Goal: Information Seeking & Learning: Learn about a topic

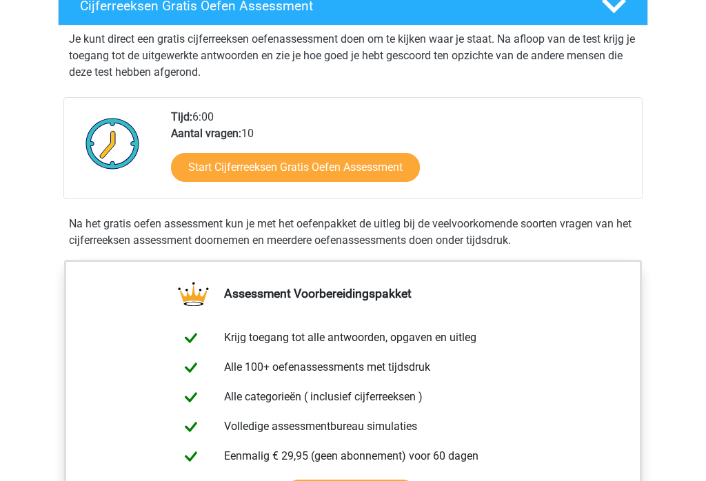
scroll to position [265, 0]
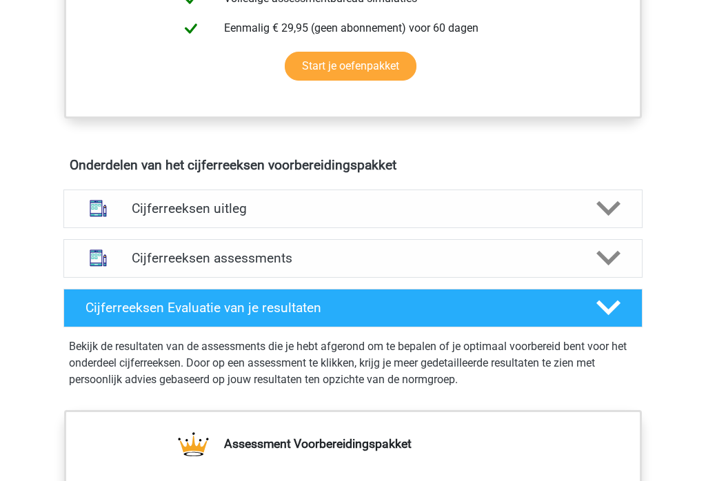
click at [604, 269] on icon at bounding box center [608, 259] width 24 height 24
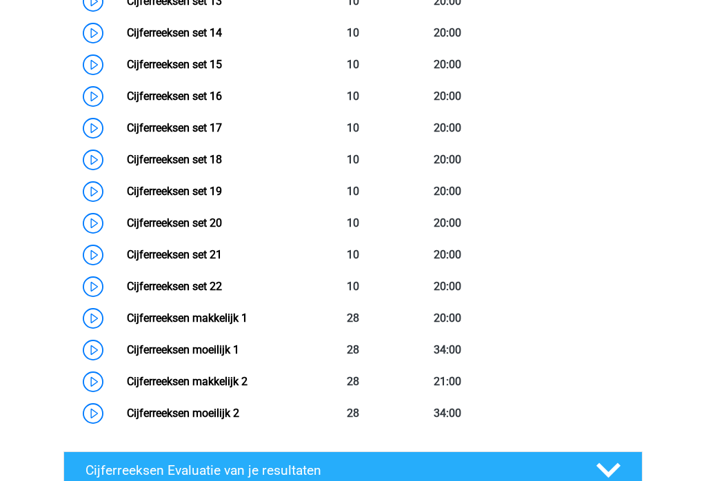
scroll to position [1449, 0]
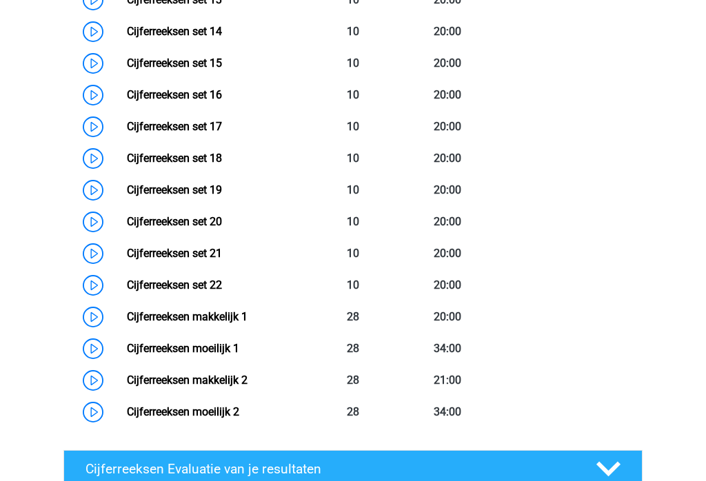
click at [222, 292] on link "Cijferreeksen set 22" at bounding box center [174, 285] width 95 height 13
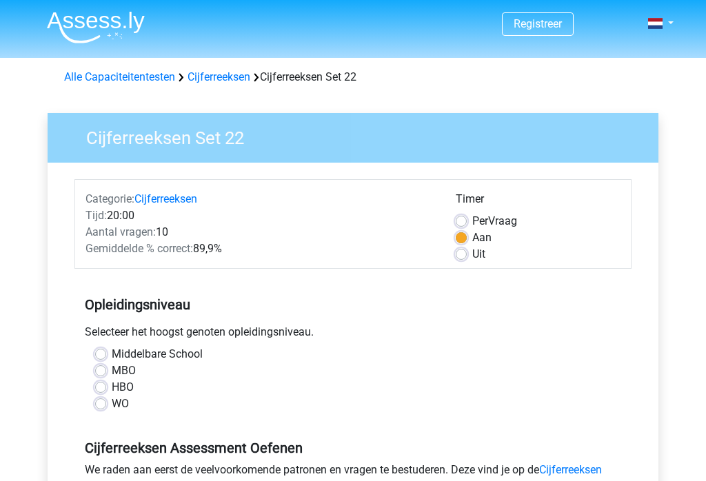
click at [112, 386] on label "HBO" at bounding box center [123, 387] width 22 height 17
click at [106, 386] on input "HBO" at bounding box center [100, 386] width 11 height 14
radio input "true"
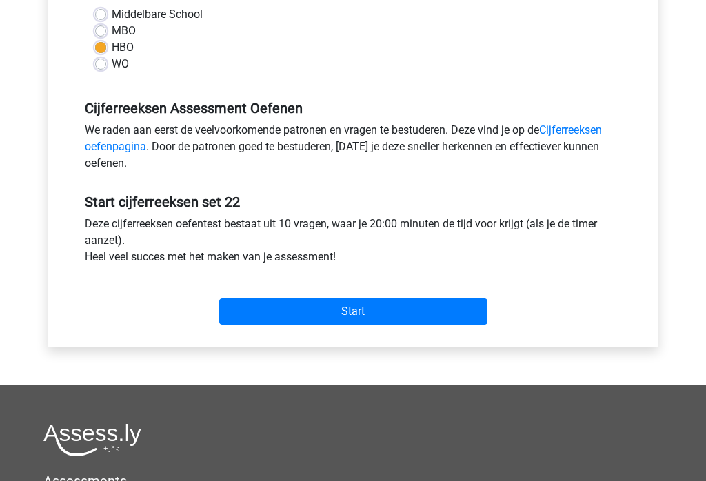
scroll to position [350, 0]
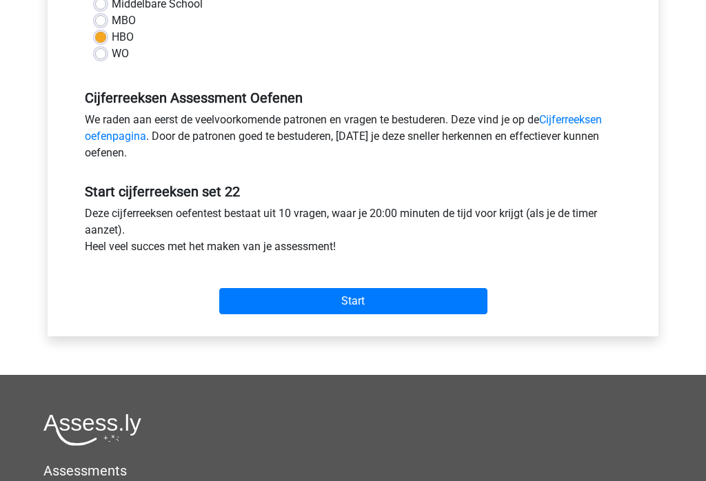
click at [472, 299] on input "Start" at bounding box center [353, 301] width 268 height 26
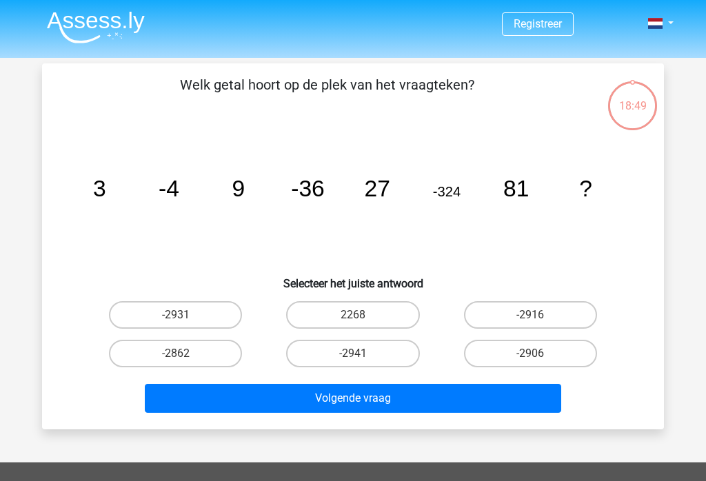
click at [569, 316] on label "-2916" at bounding box center [530, 315] width 133 height 28
click at [539, 316] on input "-2916" at bounding box center [534, 319] width 9 height 9
radio input "true"
click at [505, 411] on button "Volgende vraag" at bounding box center [353, 398] width 417 height 29
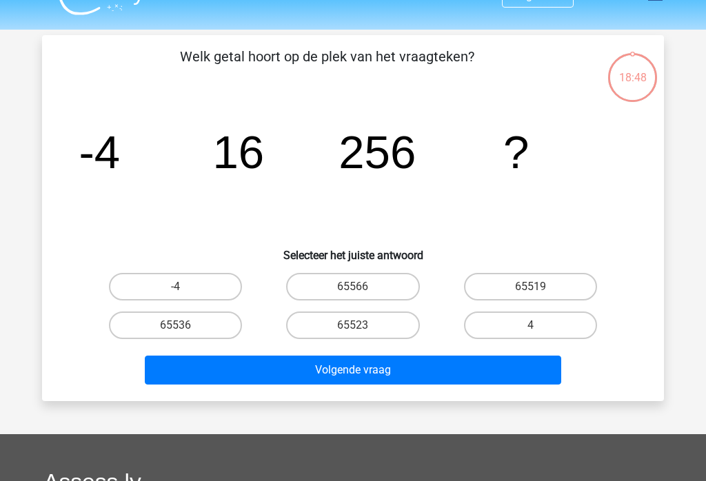
scroll to position [63, 0]
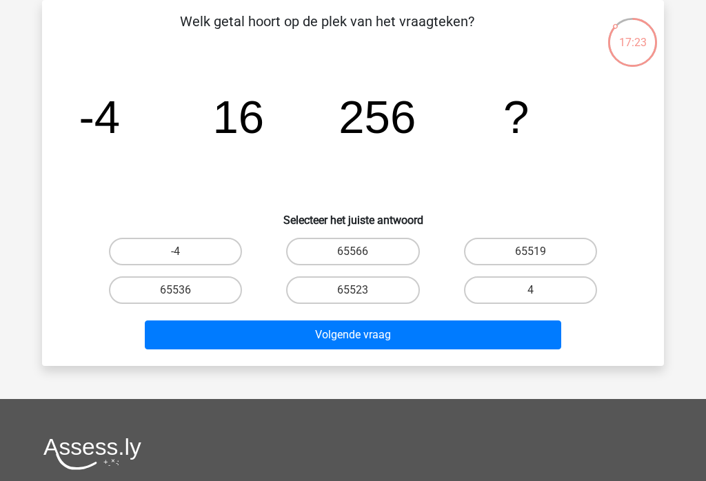
click at [214, 299] on label "65536" at bounding box center [175, 291] width 133 height 28
click at [185, 299] on input "65536" at bounding box center [180, 294] width 9 height 9
radio input "true"
click at [374, 349] on button "Volgende vraag" at bounding box center [353, 335] width 417 height 29
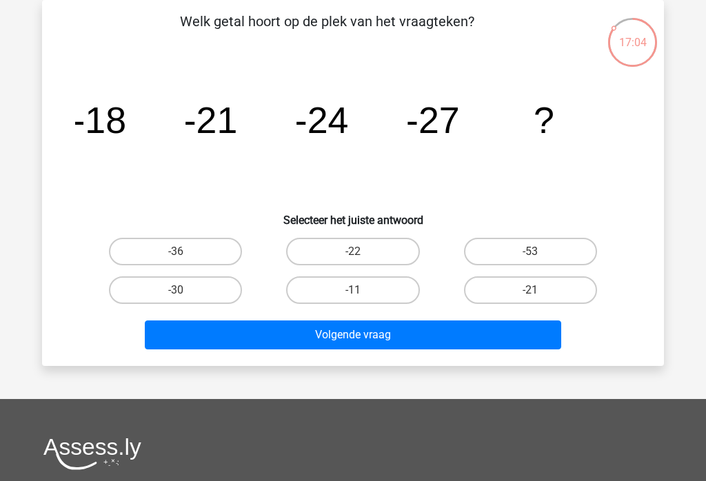
click at [217, 285] on label "-30" at bounding box center [175, 291] width 133 height 28
click at [185, 290] on input "-30" at bounding box center [180, 294] width 9 height 9
radio input "true"
click at [463, 341] on button "Volgende vraag" at bounding box center [353, 335] width 417 height 29
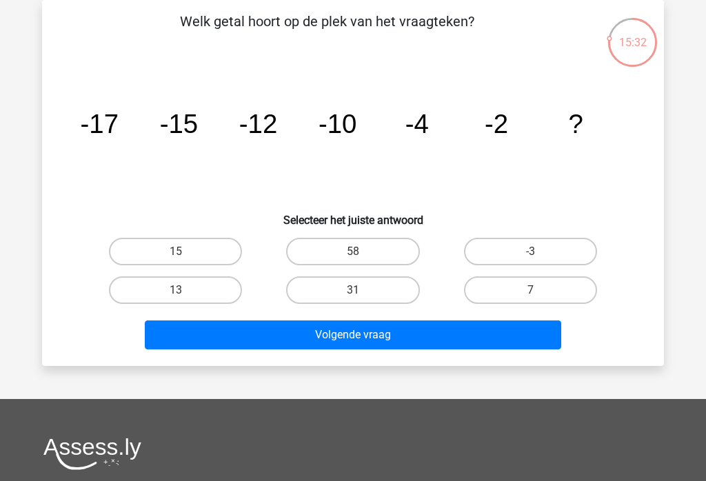
click at [555, 287] on label "7" at bounding box center [530, 291] width 133 height 28
click at [539, 290] on input "7" at bounding box center [534, 294] width 9 height 9
radio input "true"
click at [525, 336] on button "Volgende vraag" at bounding box center [353, 335] width 417 height 29
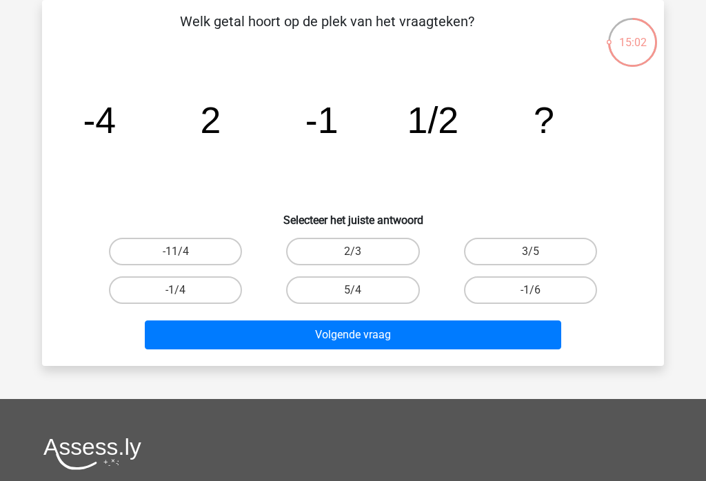
click at [181, 285] on label "-1/4" at bounding box center [175, 291] width 133 height 28
click at [181, 290] on input "-1/4" at bounding box center [180, 294] width 9 height 9
radio input "true"
click at [225, 339] on button "Volgende vraag" at bounding box center [353, 335] width 417 height 29
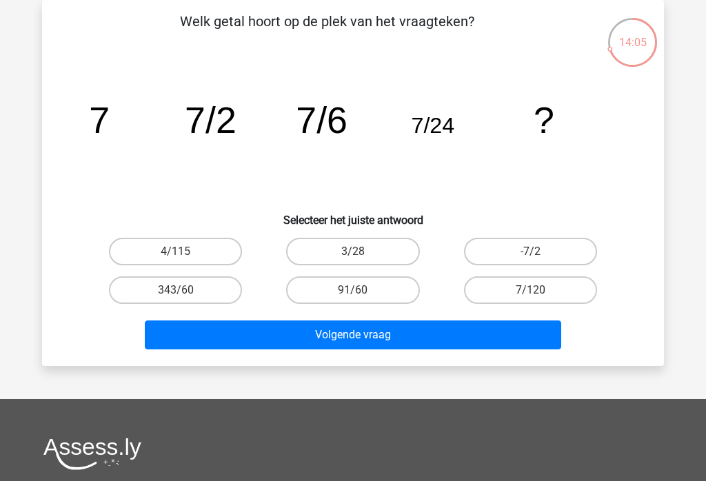
click at [400, 252] on label "3/28" at bounding box center [352, 252] width 133 height 28
click at [362, 252] on input "3/28" at bounding box center [357, 256] width 9 height 9
radio input "true"
click at [550, 263] on label "-7/2" at bounding box center [530, 252] width 133 height 28
click at [539, 261] on input "-7/2" at bounding box center [534, 256] width 9 height 9
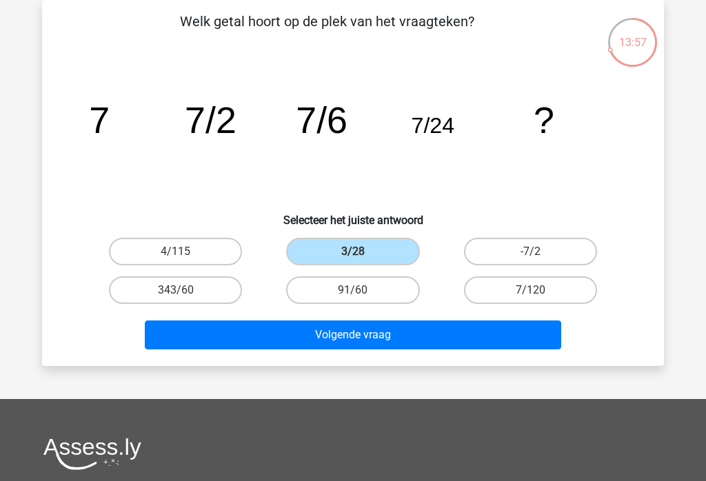
radio input "true"
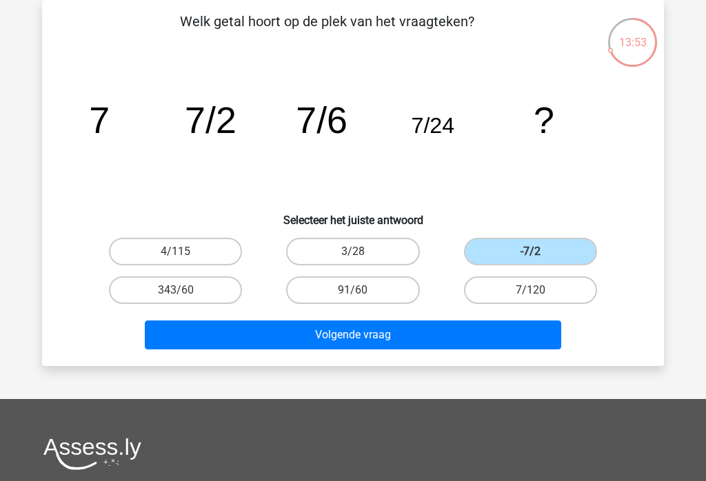
click at [556, 297] on label "7/120" at bounding box center [530, 291] width 133 height 28
click at [539, 297] on input "7/120" at bounding box center [534, 294] width 9 height 9
radio input "true"
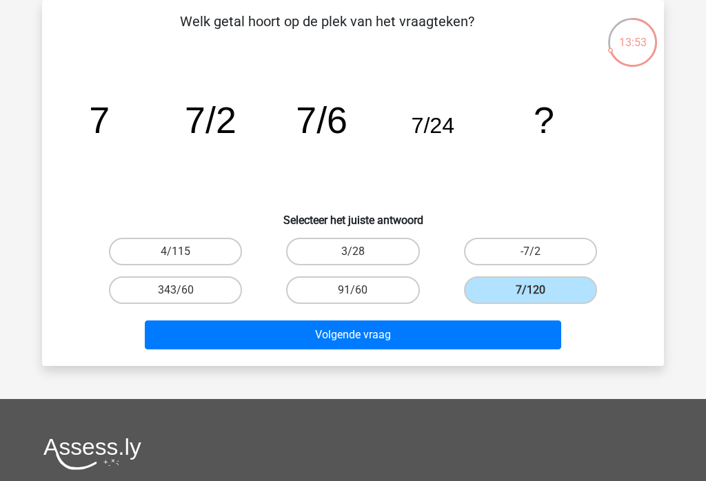
click at [472, 348] on button "Volgende vraag" at bounding box center [353, 335] width 417 height 29
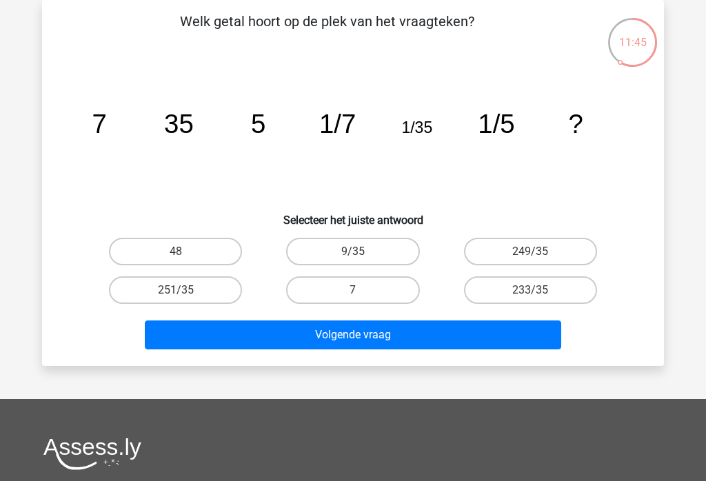
click at [380, 292] on label "7" at bounding box center [352, 291] width 133 height 28
click at [362, 292] on input "7" at bounding box center [357, 294] width 9 height 9
radio input "true"
click at [474, 339] on button "Volgende vraag" at bounding box center [353, 335] width 417 height 29
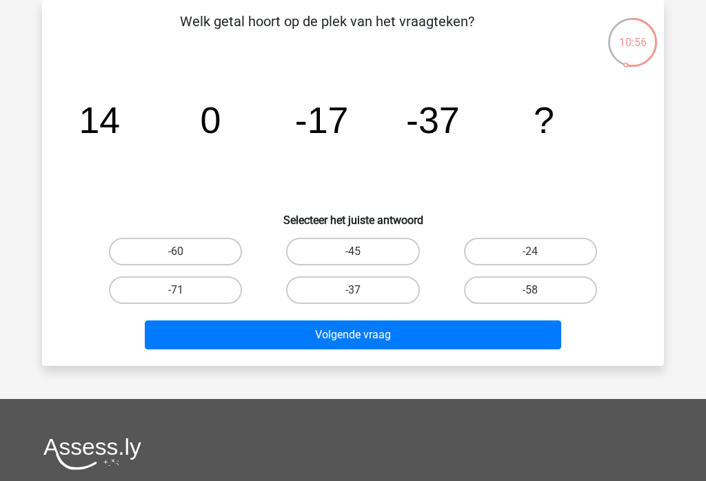
click at [222, 257] on label "-60" at bounding box center [175, 252] width 133 height 28
click at [185, 257] on input "-60" at bounding box center [180, 256] width 9 height 9
radio input "true"
click at [361, 336] on button "Volgende vraag" at bounding box center [353, 335] width 417 height 29
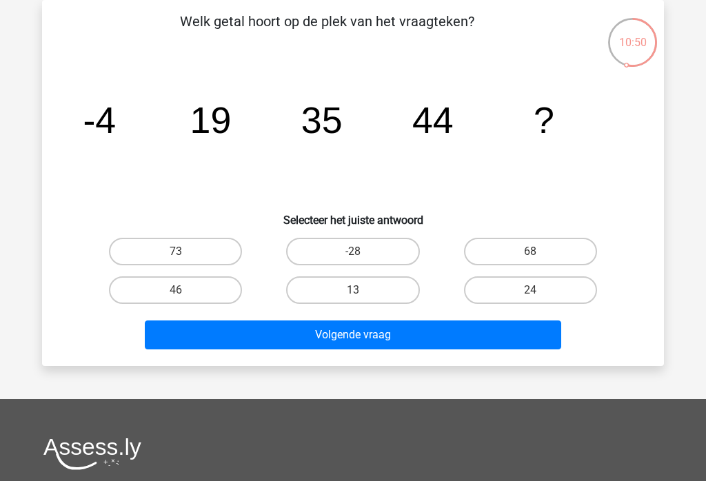
click at [482, 337] on button "Volgende vraag" at bounding box center [353, 335] width 417 height 29
click at [163, 243] on label "73" at bounding box center [175, 252] width 133 height 28
click at [176, 252] on input "73" at bounding box center [180, 256] width 9 height 9
radio input "true"
click at [332, 343] on button "Volgende vraag" at bounding box center [353, 335] width 417 height 29
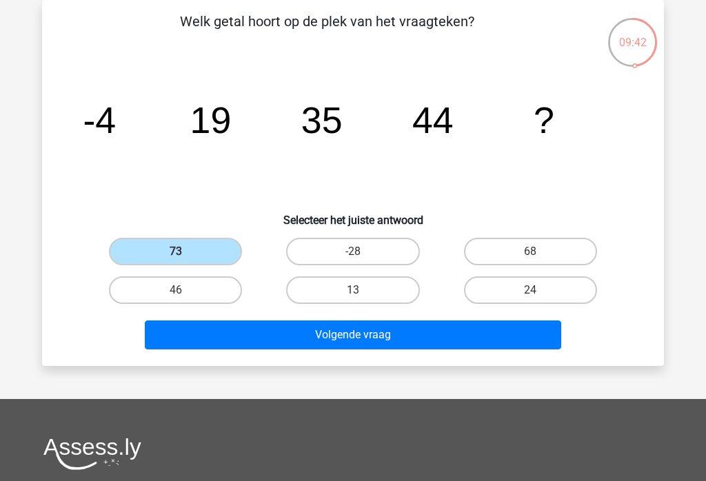
click at [336, 337] on button "Volgende vraag" at bounding box center [353, 335] width 417 height 29
click at [489, 333] on button "Volgende vraag" at bounding box center [353, 335] width 417 height 29
click at [428, 338] on button "Volgende vraag" at bounding box center [353, 335] width 417 height 29
click at [237, 254] on label "73" at bounding box center [175, 252] width 133 height 28
click at [185, 254] on input "73" at bounding box center [180, 256] width 9 height 9
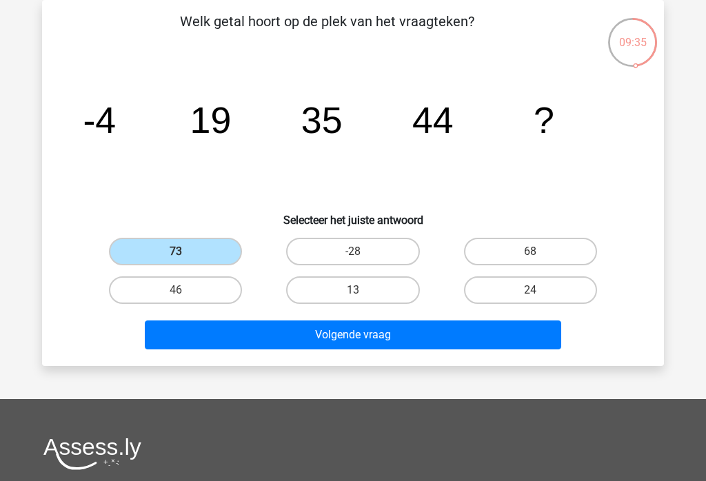
click at [223, 254] on label "73" at bounding box center [175, 252] width 133 height 28
click at [185, 254] on input "73" at bounding box center [180, 256] width 9 height 9
click at [289, 336] on button "Volgende vraag" at bounding box center [353, 335] width 417 height 29
click at [560, 288] on label "24" at bounding box center [530, 291] width 133 height 28
click at [539, 290] on input "24" at bounding box center [534, 294] width 9 height 9
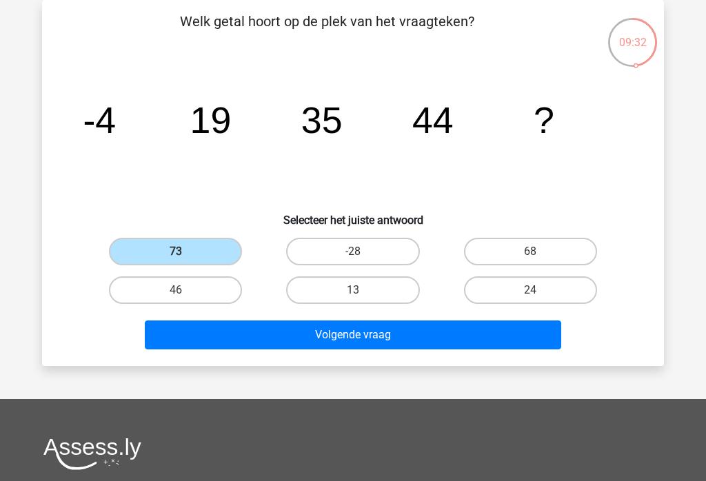
radio input "true"
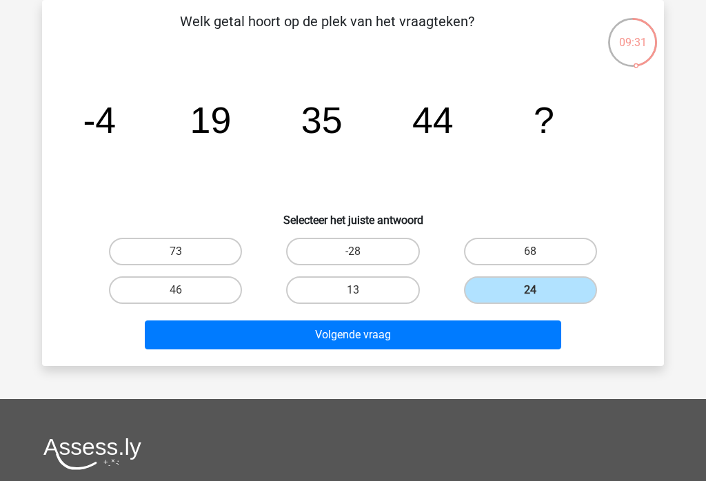
click at [524, 336] on button "Volgende vraag" at bounding box center [353, 335] width 417 height 29
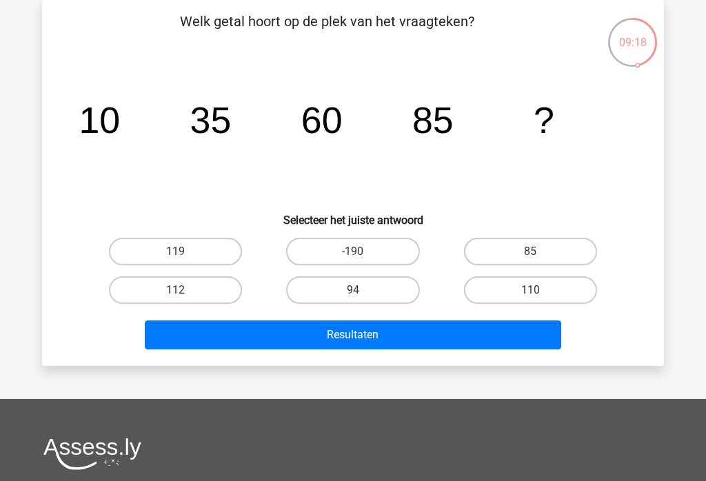
click at [569, 292] on label "110" at bounding box center [530, 291] width 133 height 28
click at [539, 292] on input "110" at bounding box center [534, 294] width 9 height 9
radio input "true"
click at [526, 341] on button "Resultaten" at bounding box center [353, 335] width 417 height 29
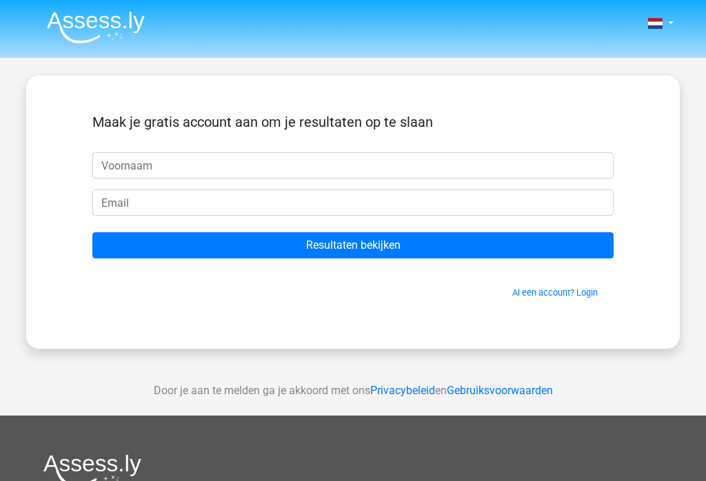
scroll to position [48, 0]
